Goal: Task Accomplishment & Management: Use online tool/utility

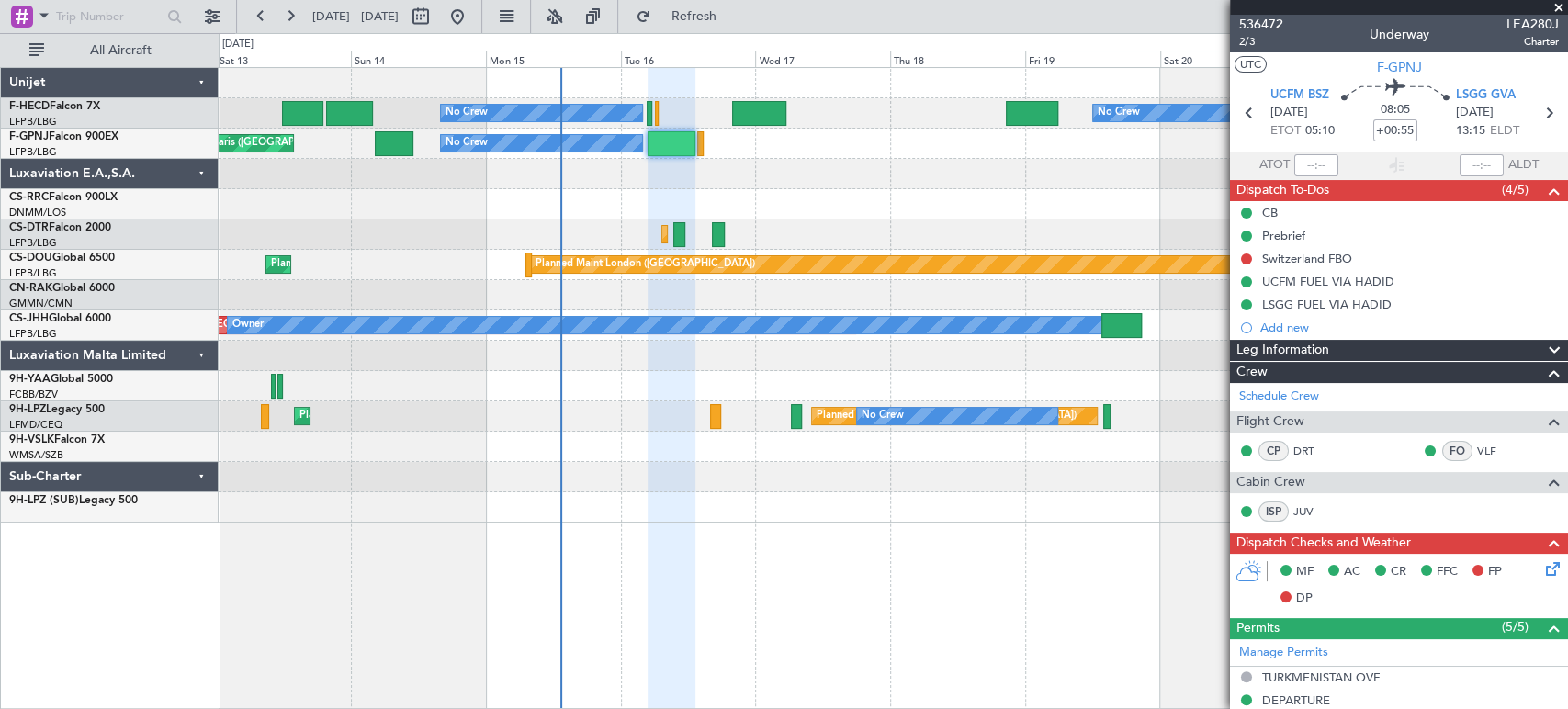
click at [615, 227] on div "No Crew No Crew No Crew Planned Maint [GEOGRAPHIC_DATA] ([GEOGRAPHIC_DATA]) Pla…" at bounding box center [892, 295] width 1348 height 454
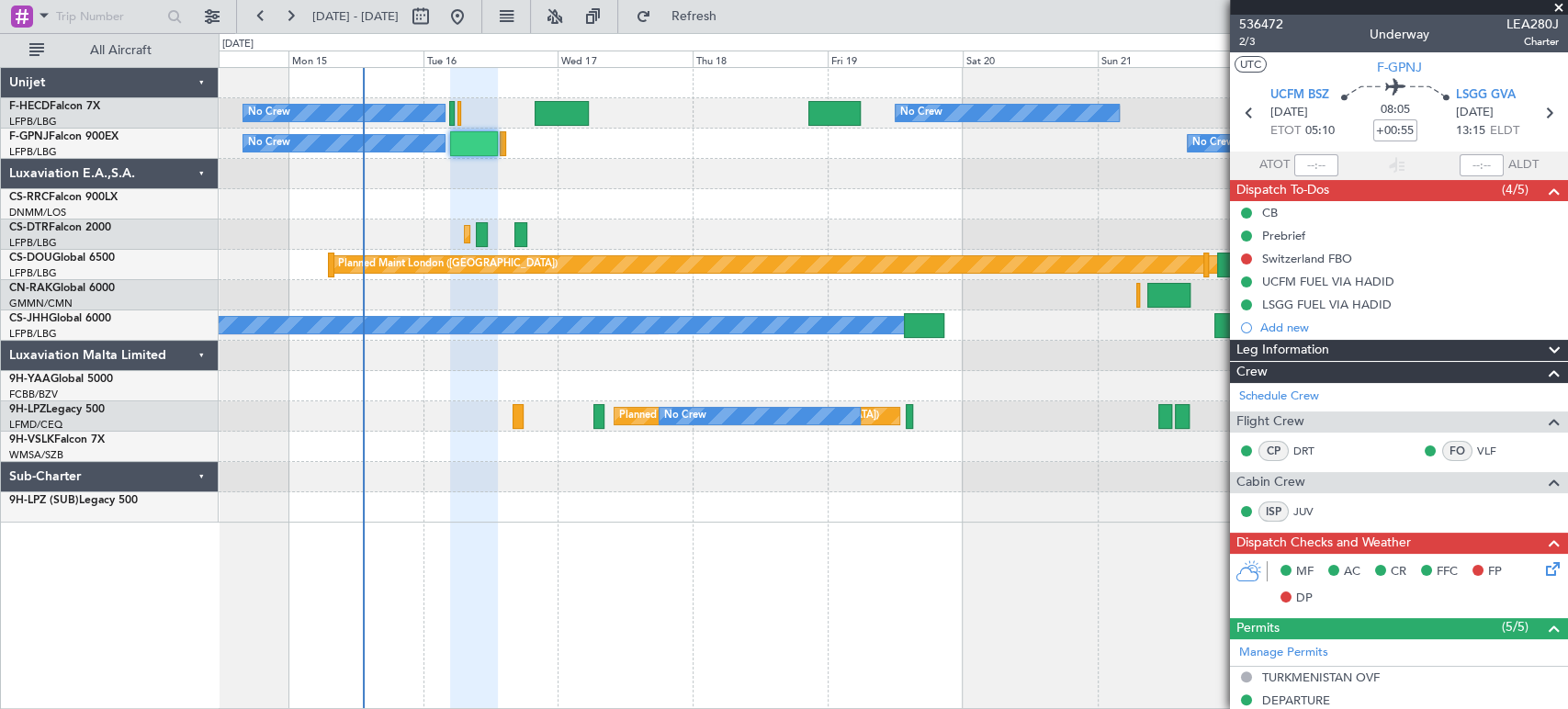
click at [638, 167] on div at bounding box center [892, 174] width 1348 height 30
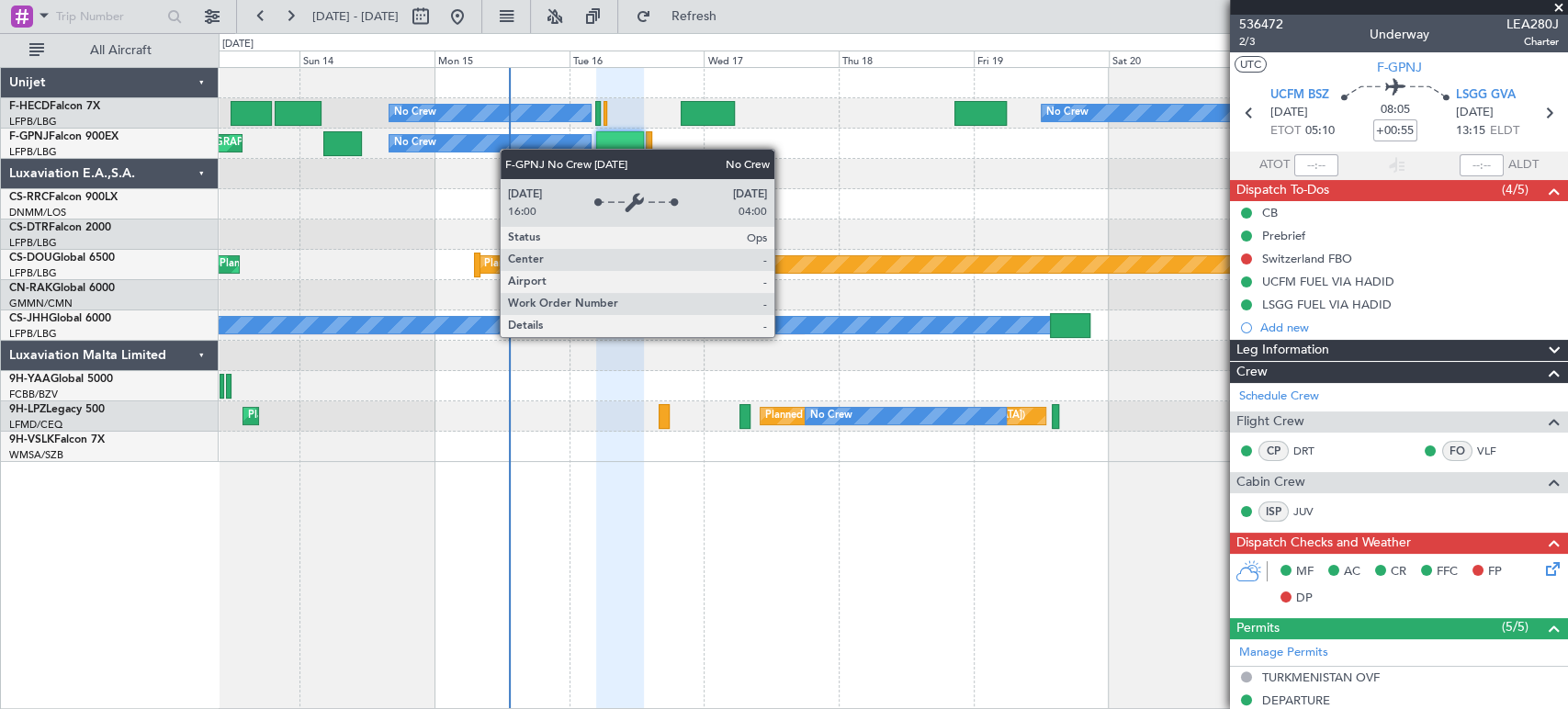
click at [809, 165] on div "No Crew No Crew No Crew Planned Maint [GEOGRAPHIC_DATA] ([GEOGRAPHIC_DATA]) No …" at bounding box center [892, 265] width 1348 height 393
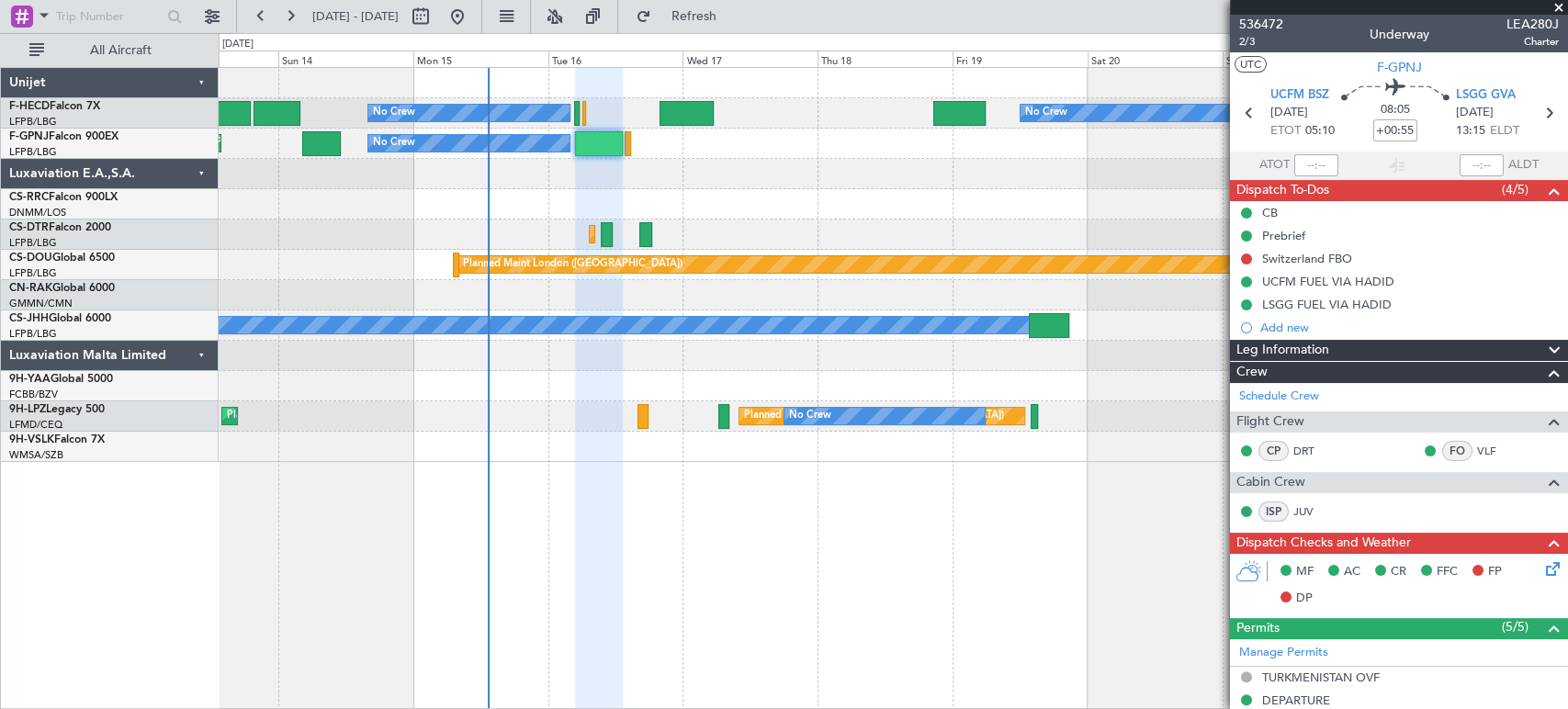
click at [478, 198] on div "No Crew No Crew No Crew Planned Maint [GEOGRAPHIC_DATA] ([GEOGRAPHIC_DATA]) No …" at bounding box center [892, 265] width 1348 height 393
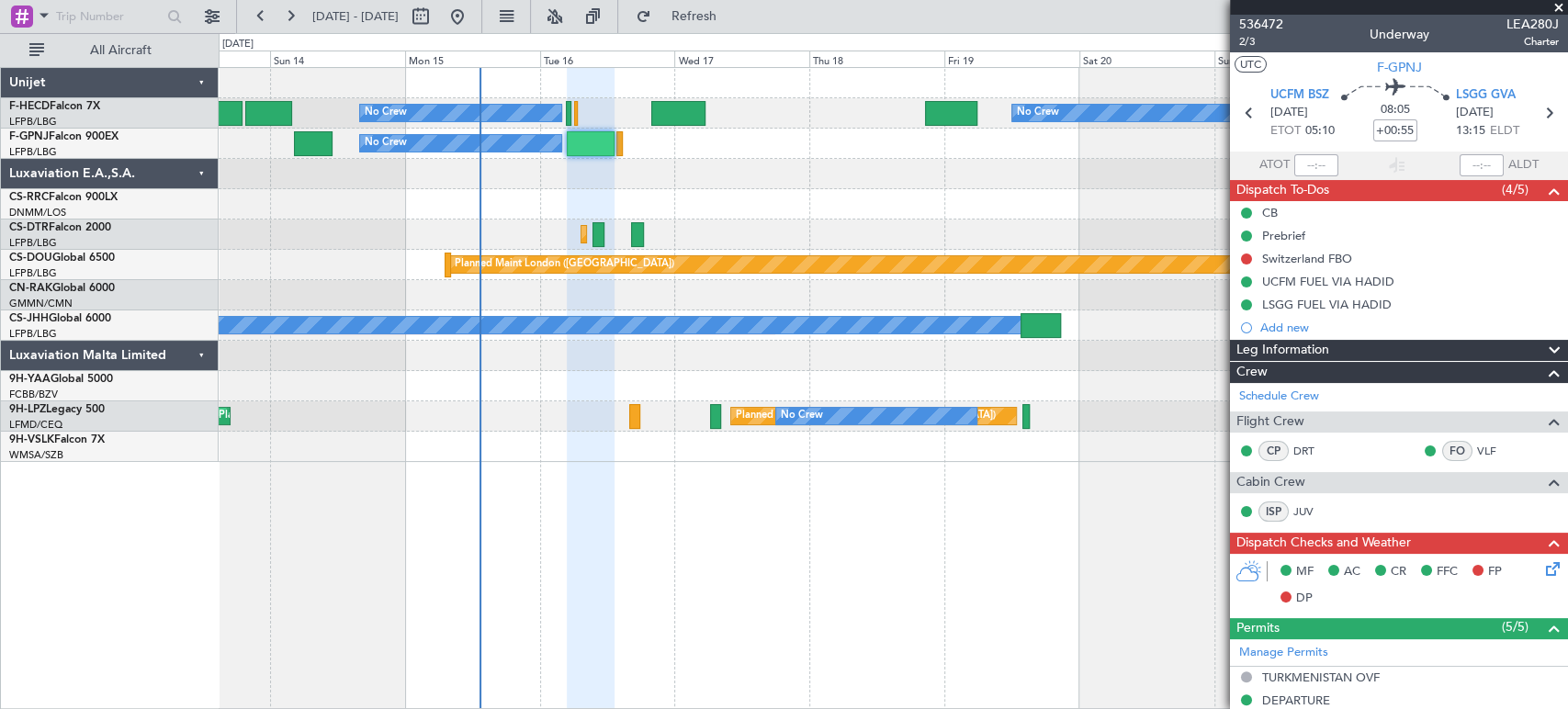
click at [696, 239] on div "No Crew No Crew No Crew Planned Maint [GEOGRAPHIC_DATA] ([GEOGRAPHIC_DATA]) No …" at bounding box center [892, 265] width 1348 height 393
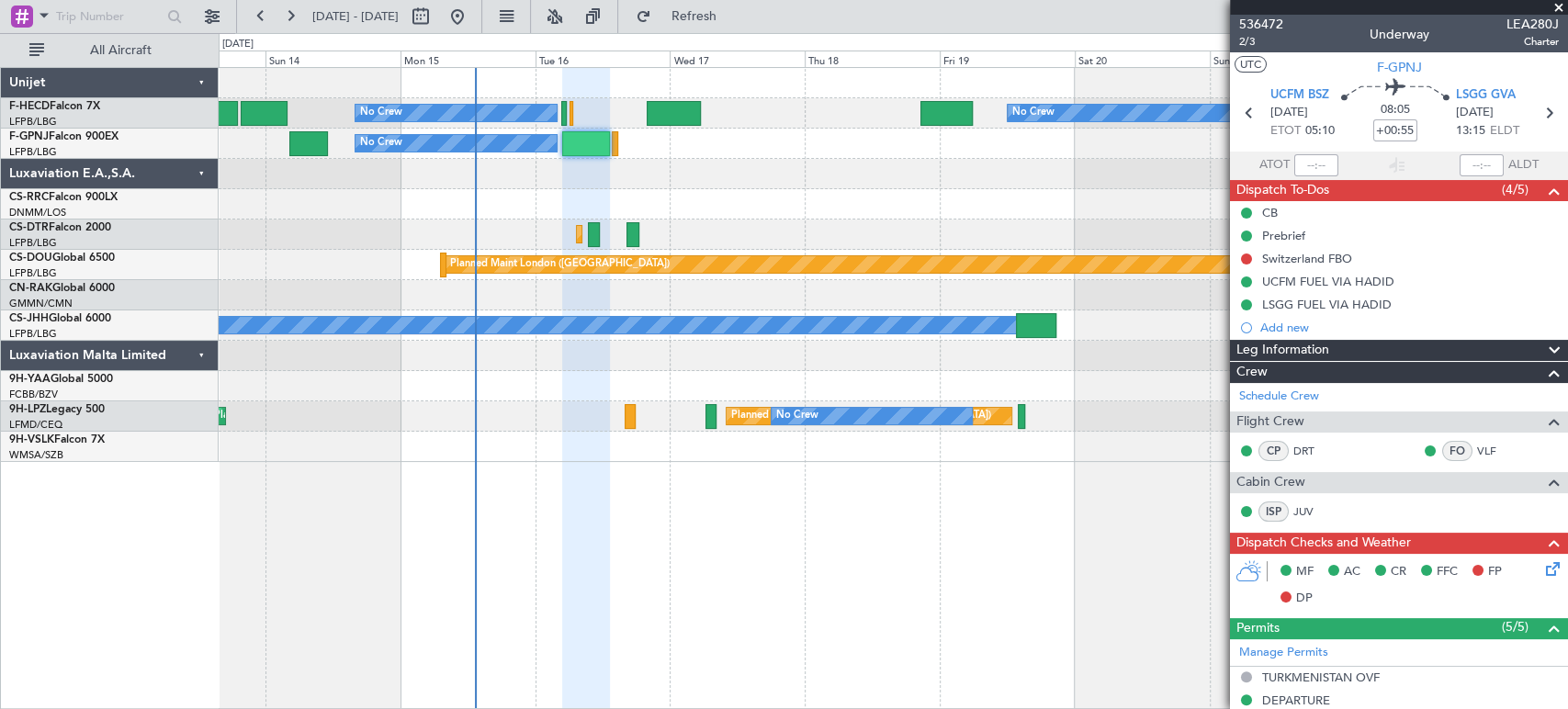
click at [559, 110] on div "No Crew No Crew No Crew Planned Maint [GEOGRAPHIC_DATA] ([GEOGRAPHIC_DATA])" at bounding box center [892, 113] width 1348 height 30
click at [562, 108] on div at bounding box center [564, 113] width 6 height 25
type input "1"
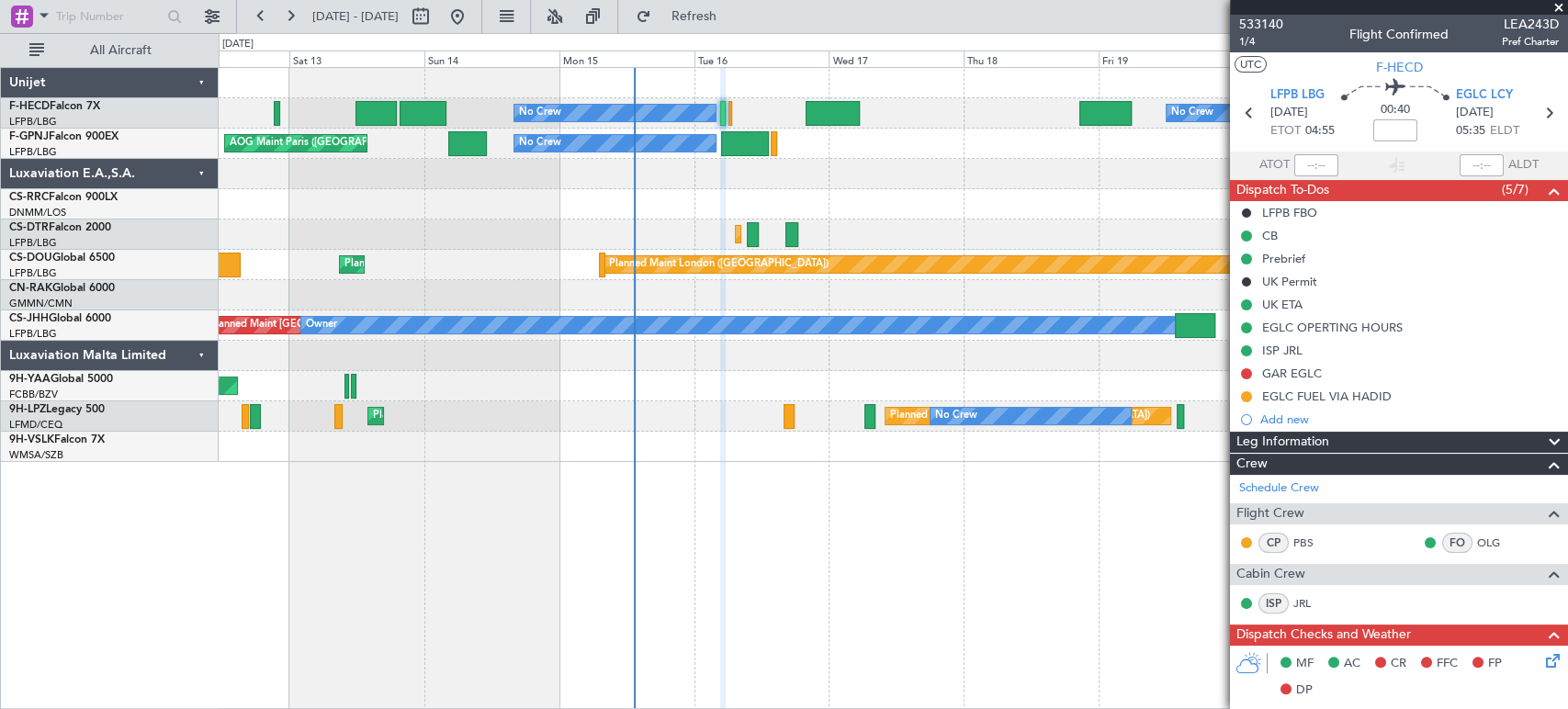
click at [853, 223] on div "No Crew No Crew Planned Maint [GEOGRAPHIC_DATA] ([GEOGRAPHIC_DATA]) No Crew No …" at bounding box center [892, 265] width 1348 height 393
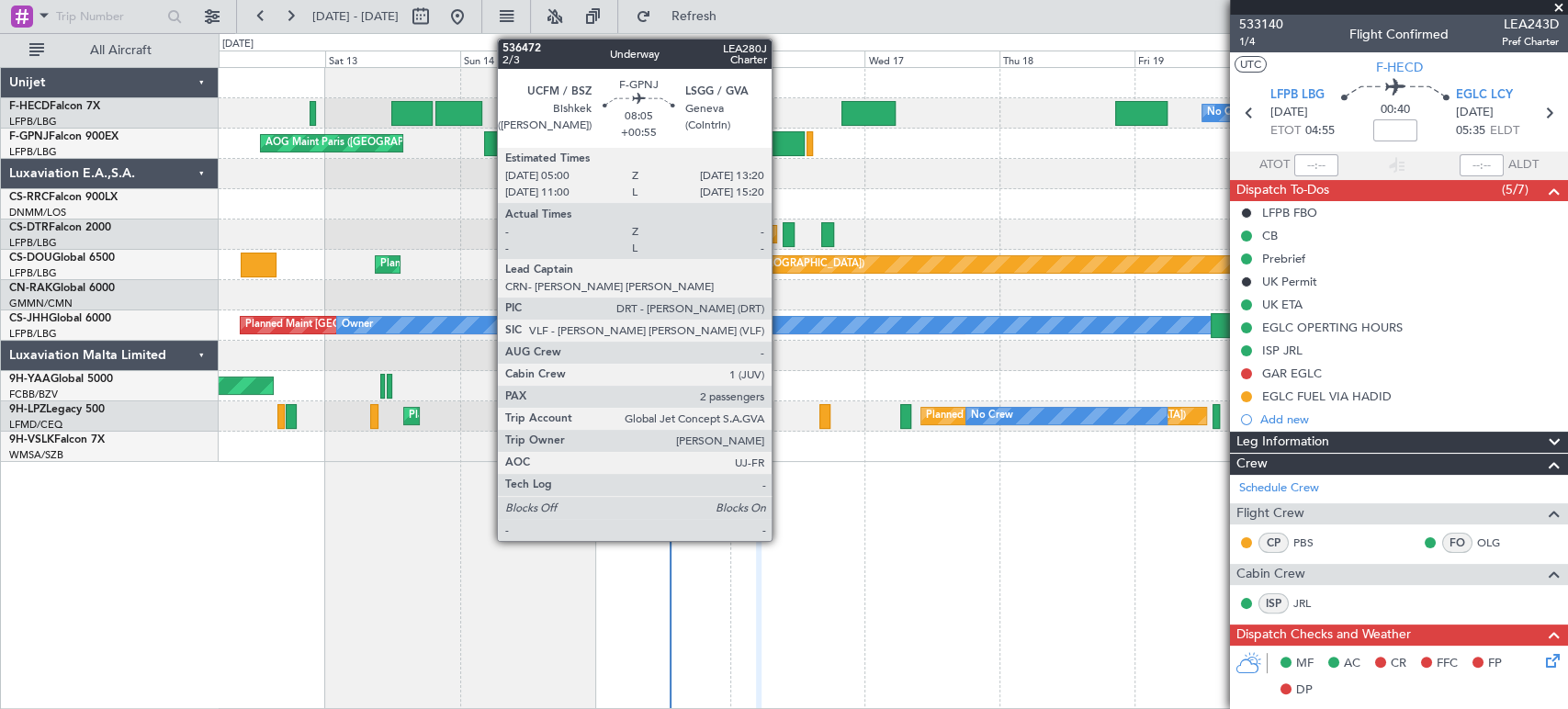
click at [780, 137] on div at bounding box center [780, 143] width 47 height 25
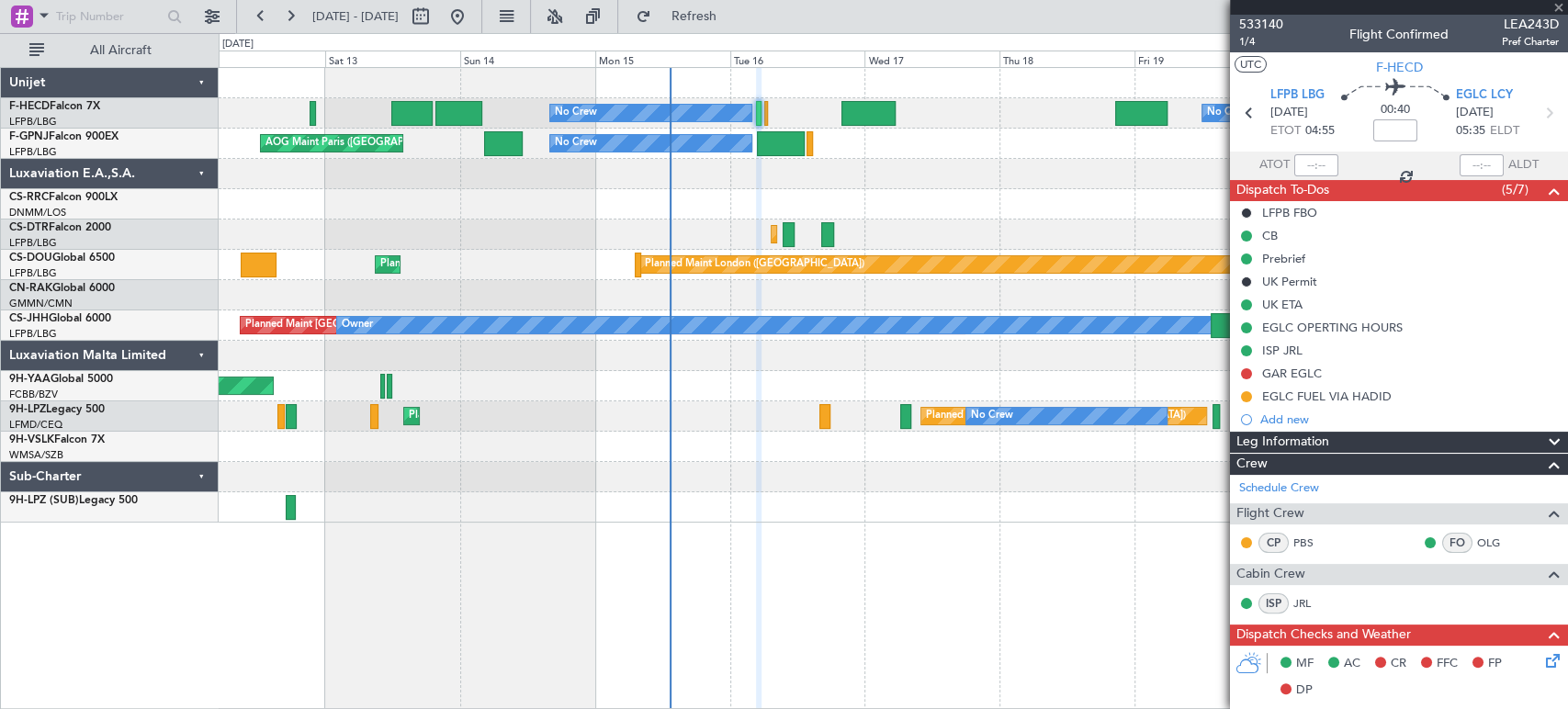
type input "+00:55"
type input "2"
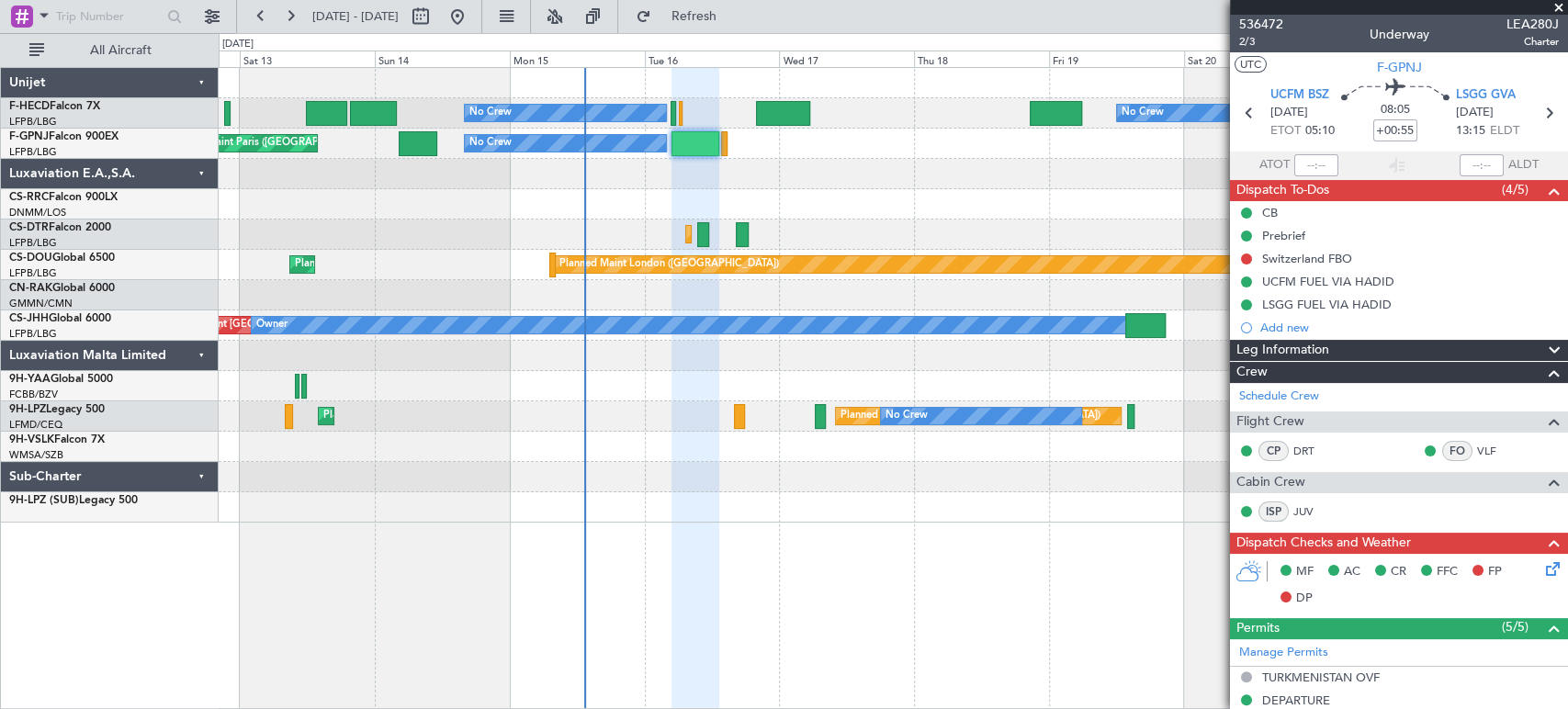
click at [716, 165] on div "No Crew No Crew No Crew Planned Maint [GEOGRAPHIC_DATA] ([GEOGRAPHIC_DATA]) Pla…" at bounding box center [892, 295] width 1348 height 454
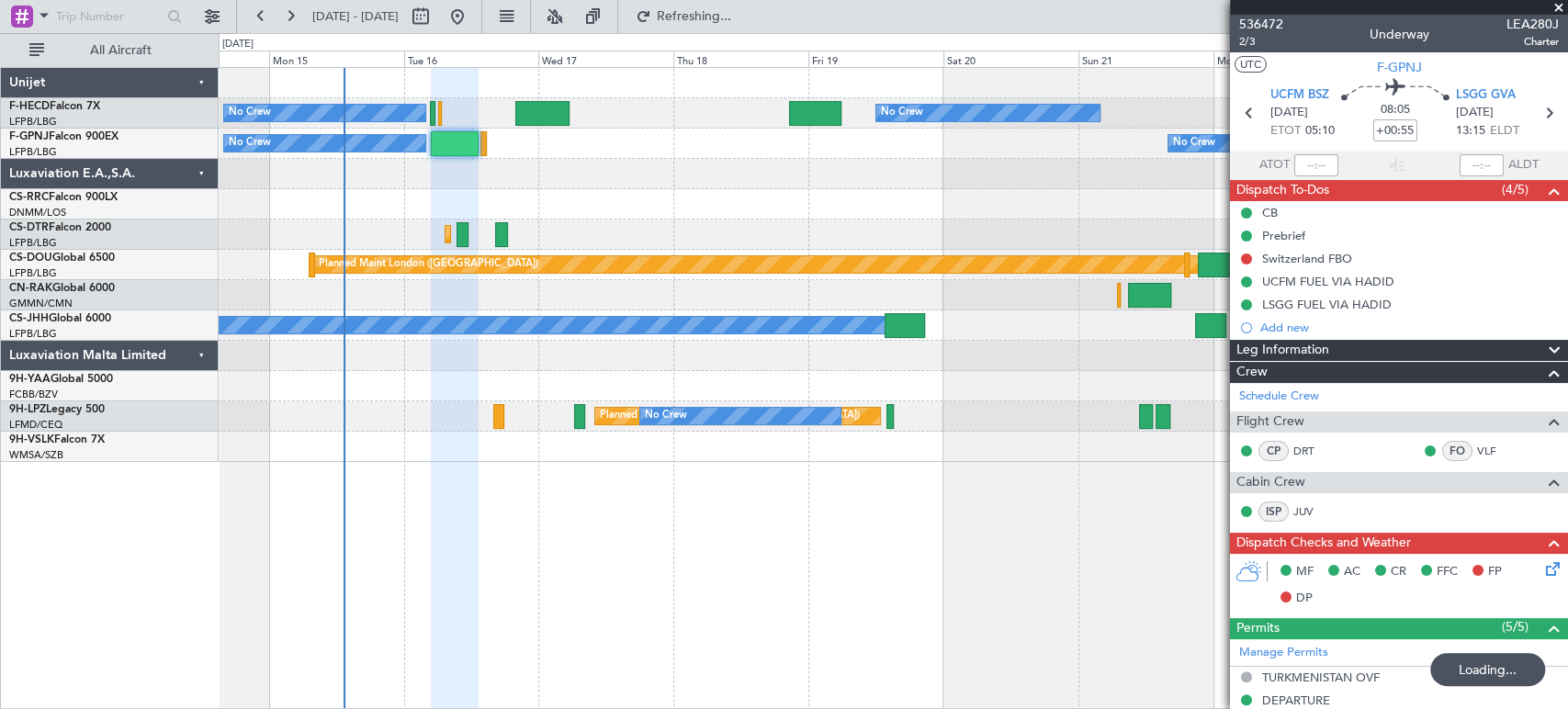
click at [455, 202] on div "No Crew No Crew No Crew Planned Maint [GEOGRAPHIC_DATA] ([GEOGRAPHIC_DATA]) No …" at bounding box center [892, 265] width 1348 height 393
